Goal: Task Accomplishment & Management: Use online tool/utility

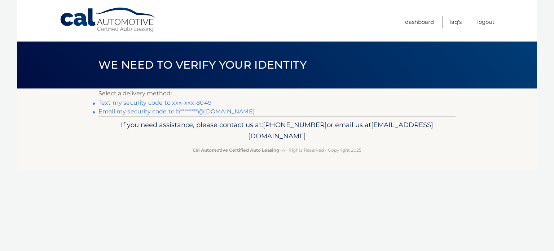
click at [180, 101] on link "Text my security code to xxx-xxx-8049" at bounding box center [155, 102] width 113 height 7
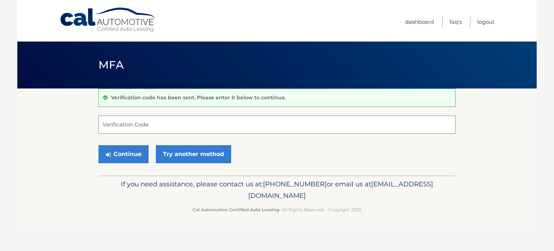
click at [203, 121] on input "Verification Code" at bounding box center [277, 125] width 357 height 18
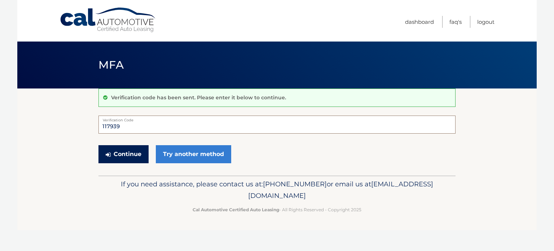
type input "117939"
click at [131, 152] on button "Continue" at bounding box center [124, 154] width 50 height 18
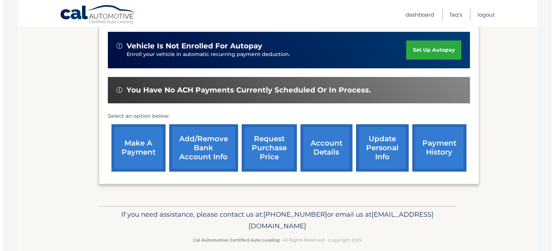
scroll to position [230, 0]
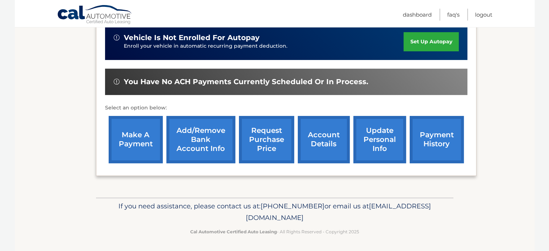
click at [280, 142] on link "request purchase price" at bounding box center [266, 139] width 55 height 47
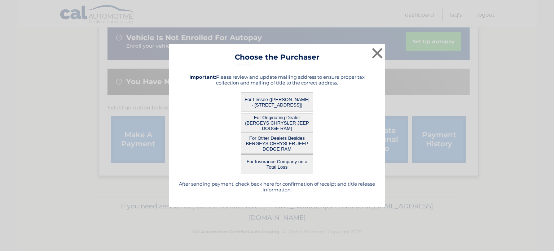
click at [274, 103] on button "For Lessee (BENJAMIN OGLENSKY - 320 Parkview Dr, , Souderton, PA 18964)" at bounding box center [277, 102] width 72 height 20
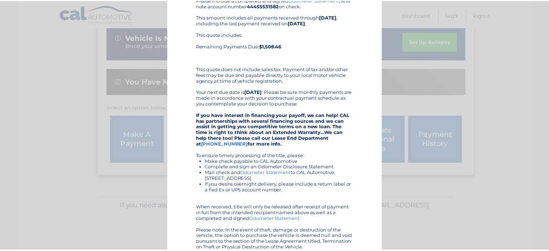
scroll to position [76, 0]
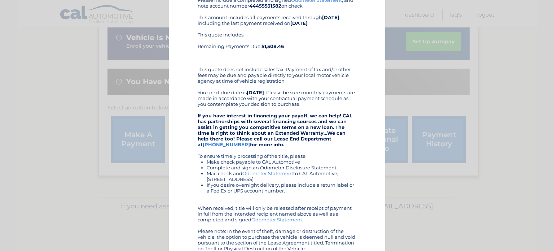
click at [47, 103] on div "× Choose the Purchaser Go back to menu After sending payment, check back here f…" at bounding box center [277, 119] width 549 height 390
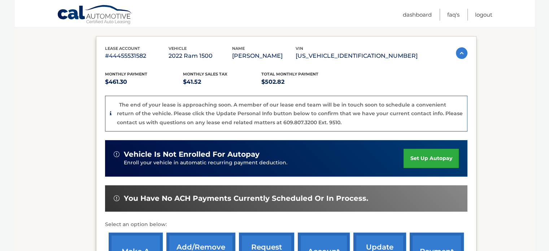
scroll to position [113, 0]
